Goal: Check status: Check status

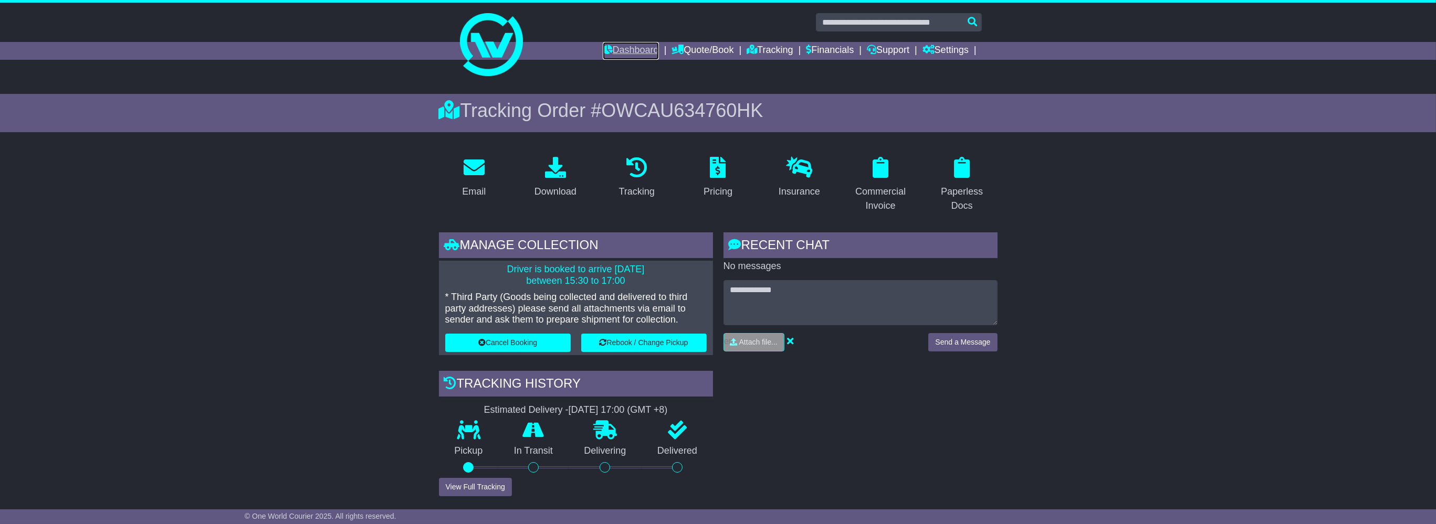
click at [629, 56] on link "Dashboard" at bounding box center [631, 51] width 56 height 18
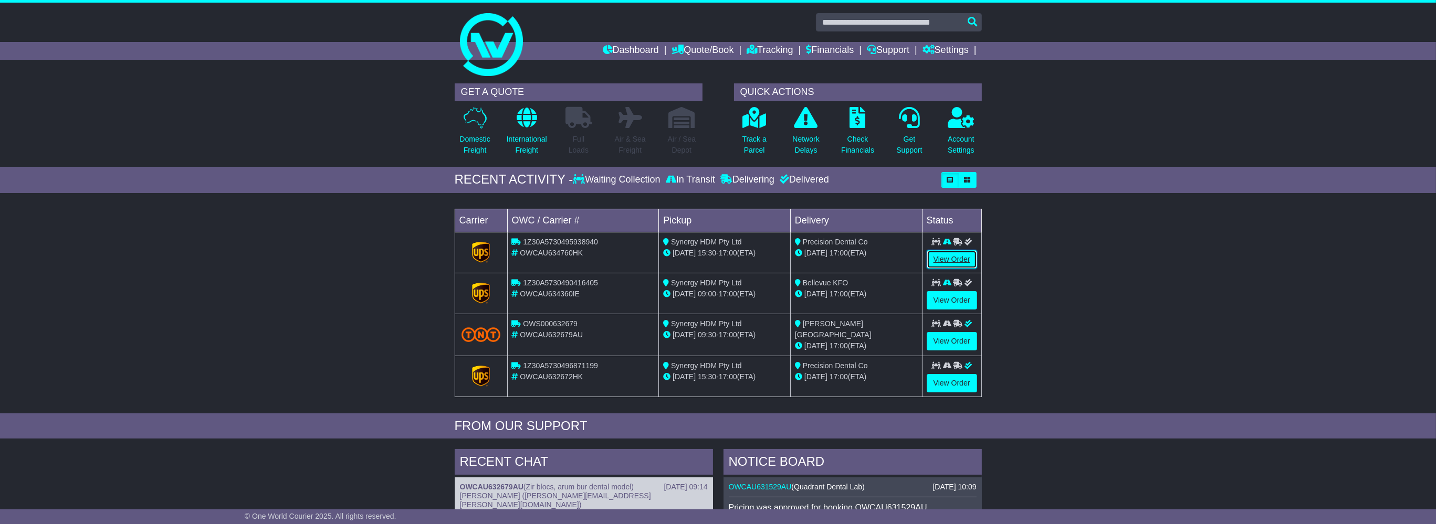
click at [949, 260] on link "View Order" at bounding box center [952, 259] width 50 height 18
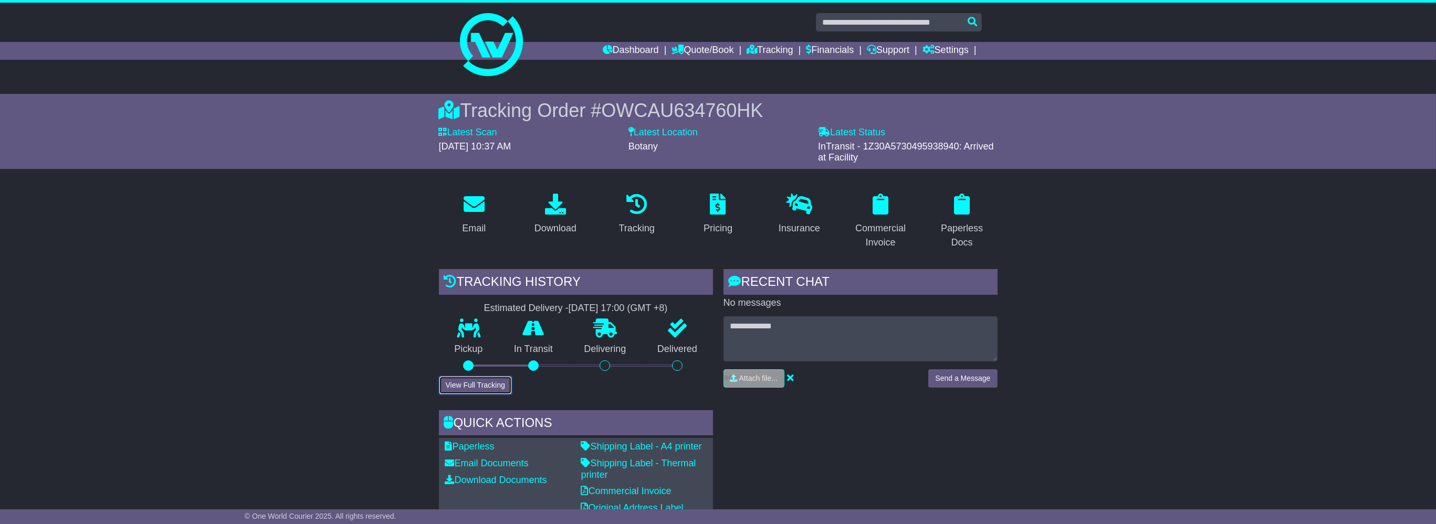
click at [488, 390] on button "View Full Tracking" at bounding box center [475, 385] width 73 height 18
